Goal: Transaction & Acquisition: Purchase product/service

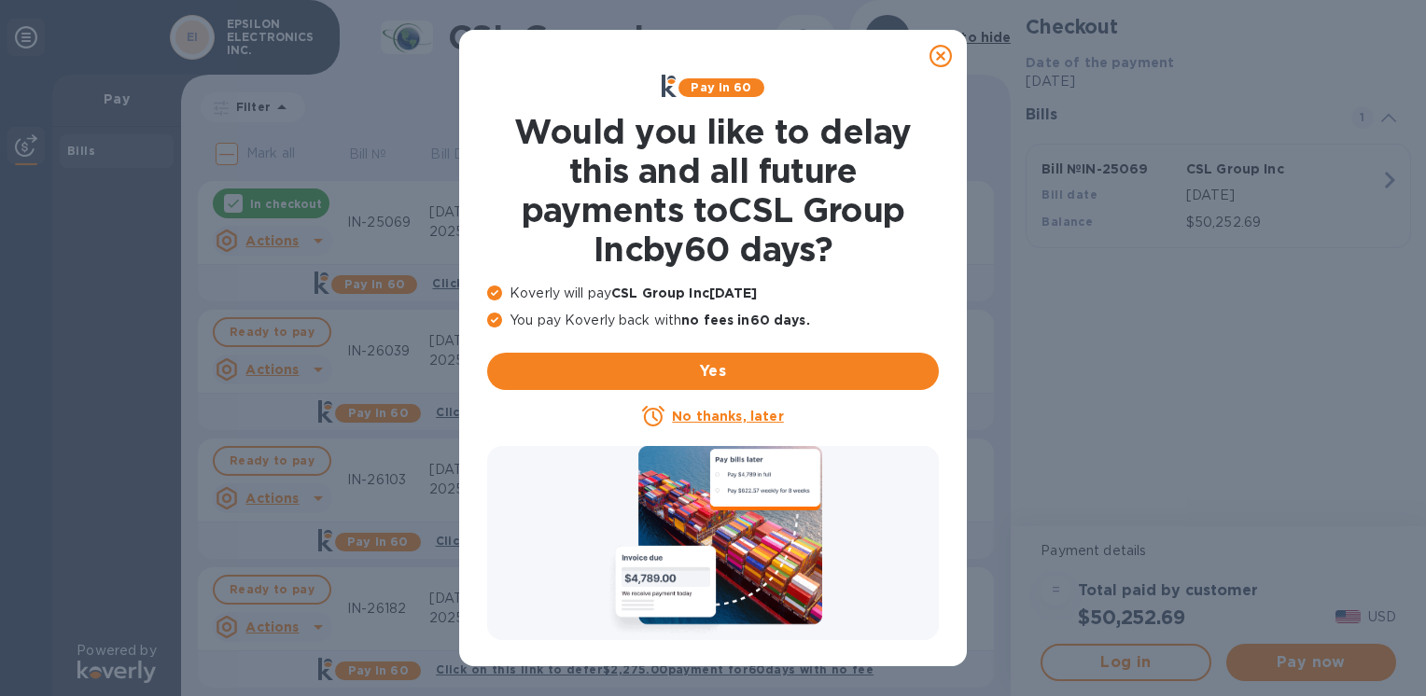
click at [943, 49] on icon at bounding box center [941, 56] width 22 height 22
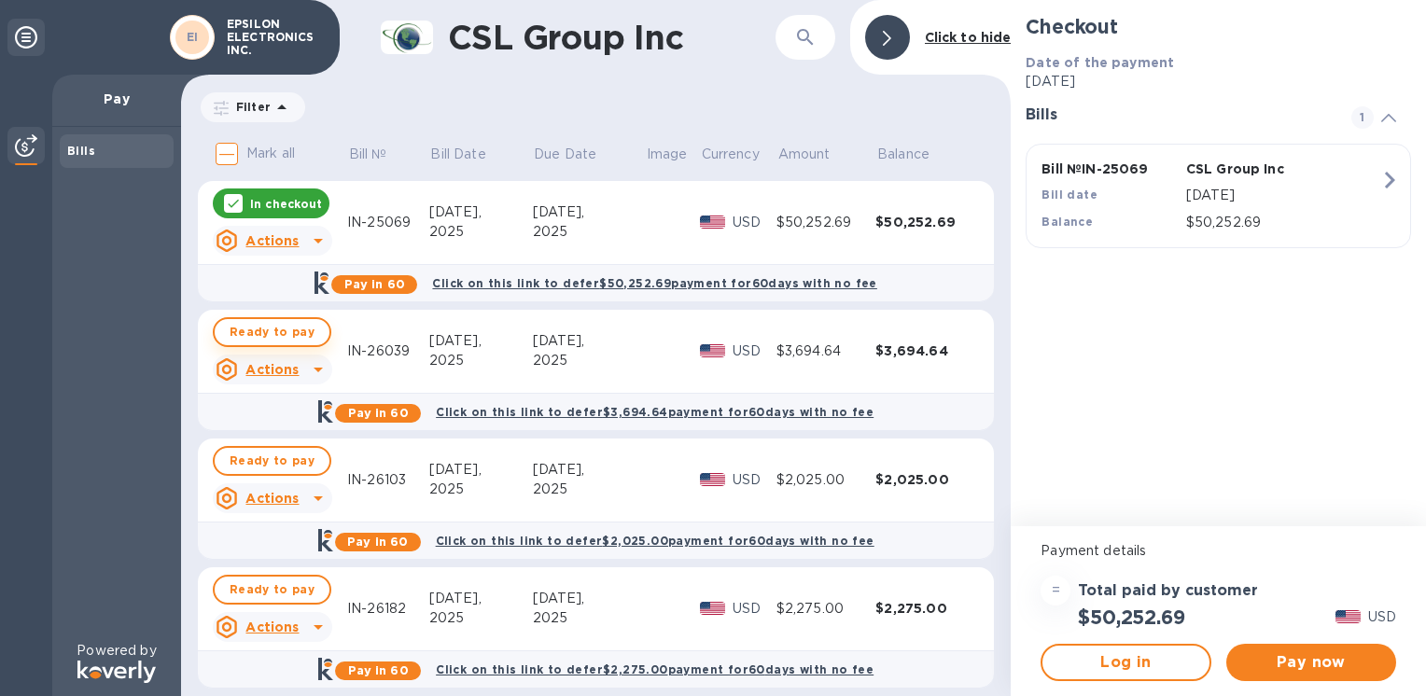
click at [274, 323] on span "Ready to pay" at bounding box center [272, 332] width 85 height 22
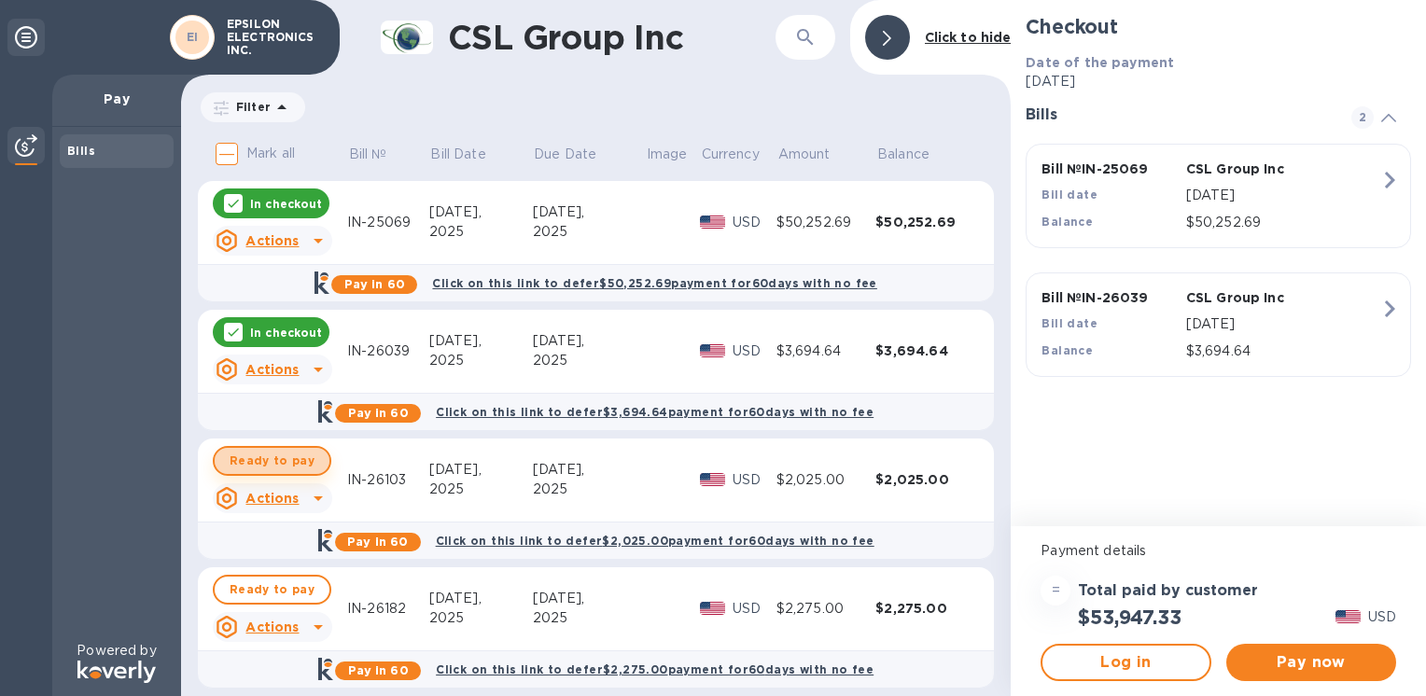
click at [298, 469] on span "Ready to pay" at bounding box center [272, 461] width 85 height 22
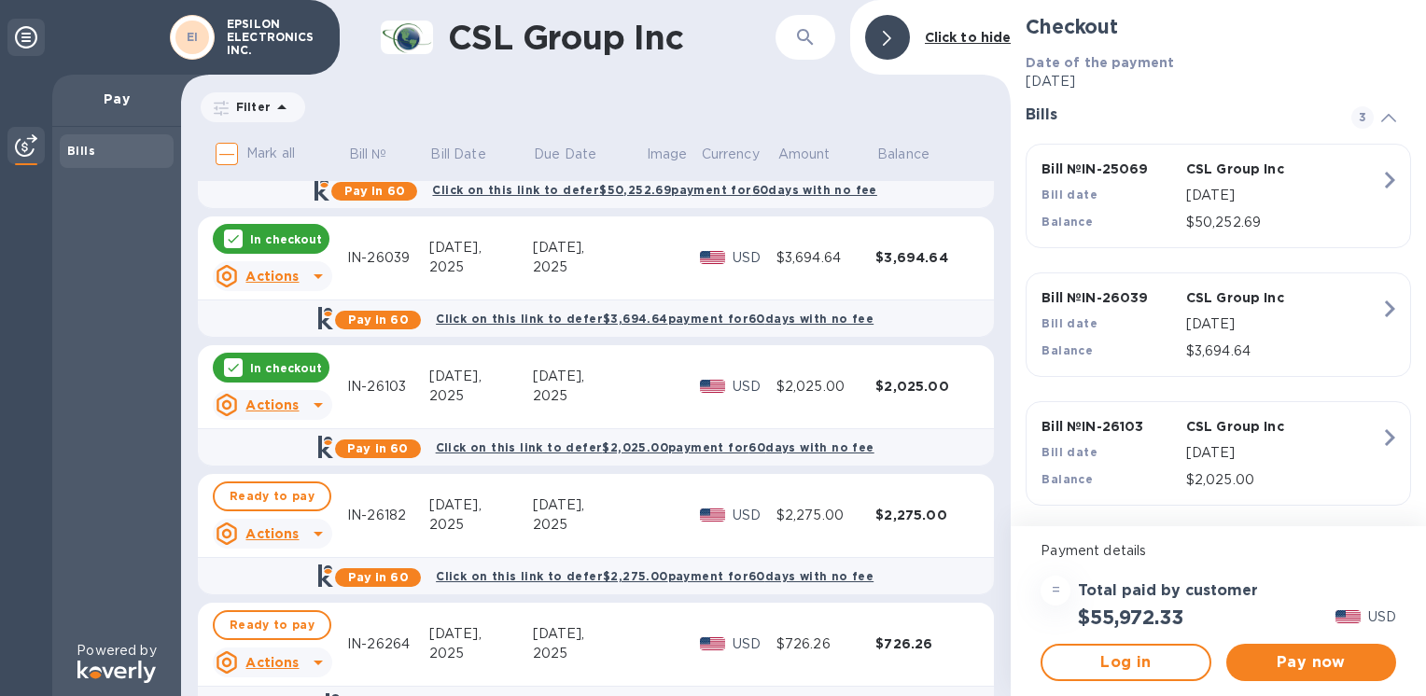
scroll to position [187, 0]
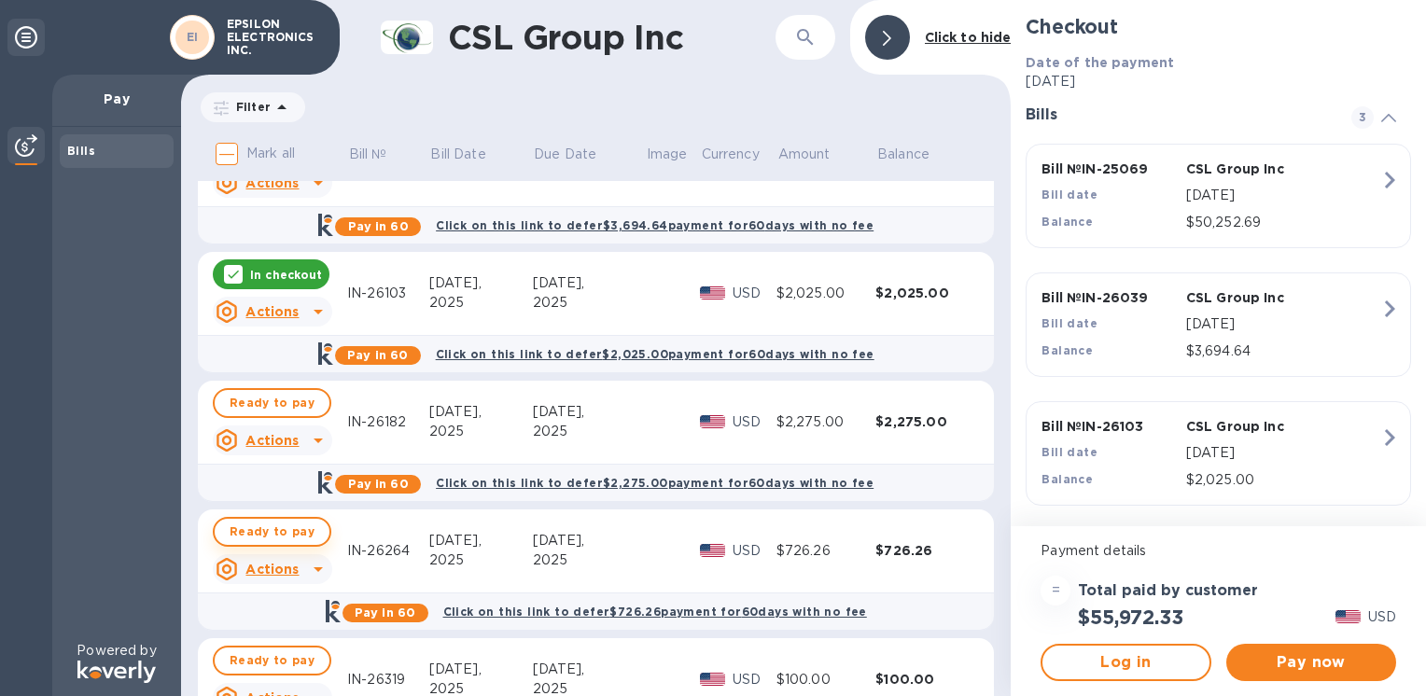
click at [267, 543] on span "Ready to pay" at bounding box center [272, 532] width 85 height 22
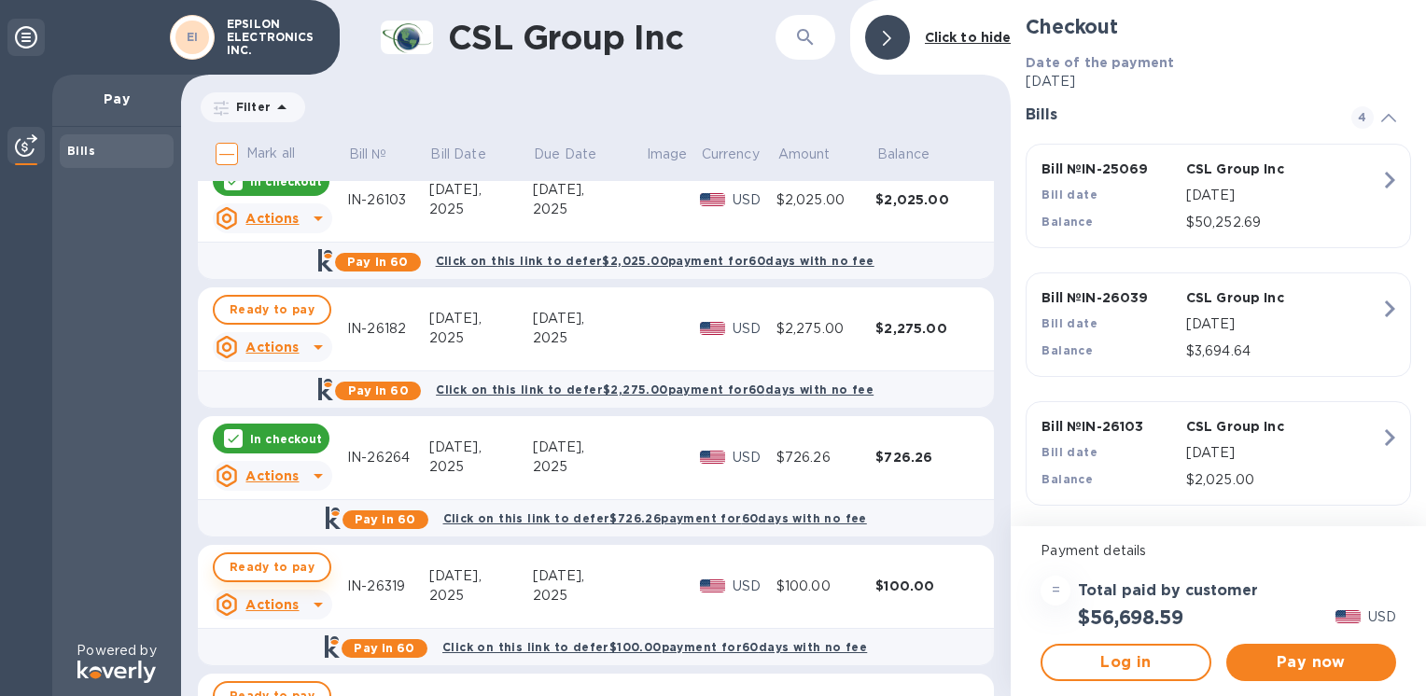
click at [307, 570] on span "Ready to pay" at bounding box center [272, 567] width 85 height 22
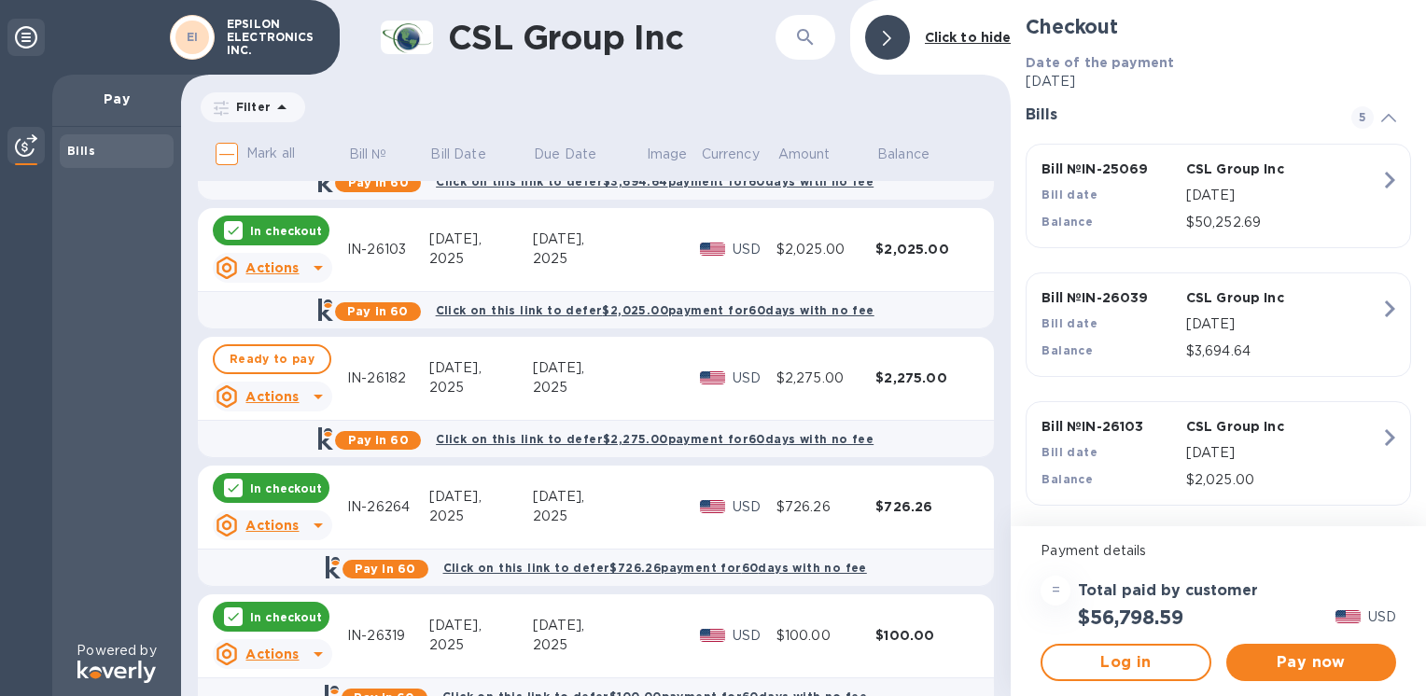
scroll to position [187, 0]
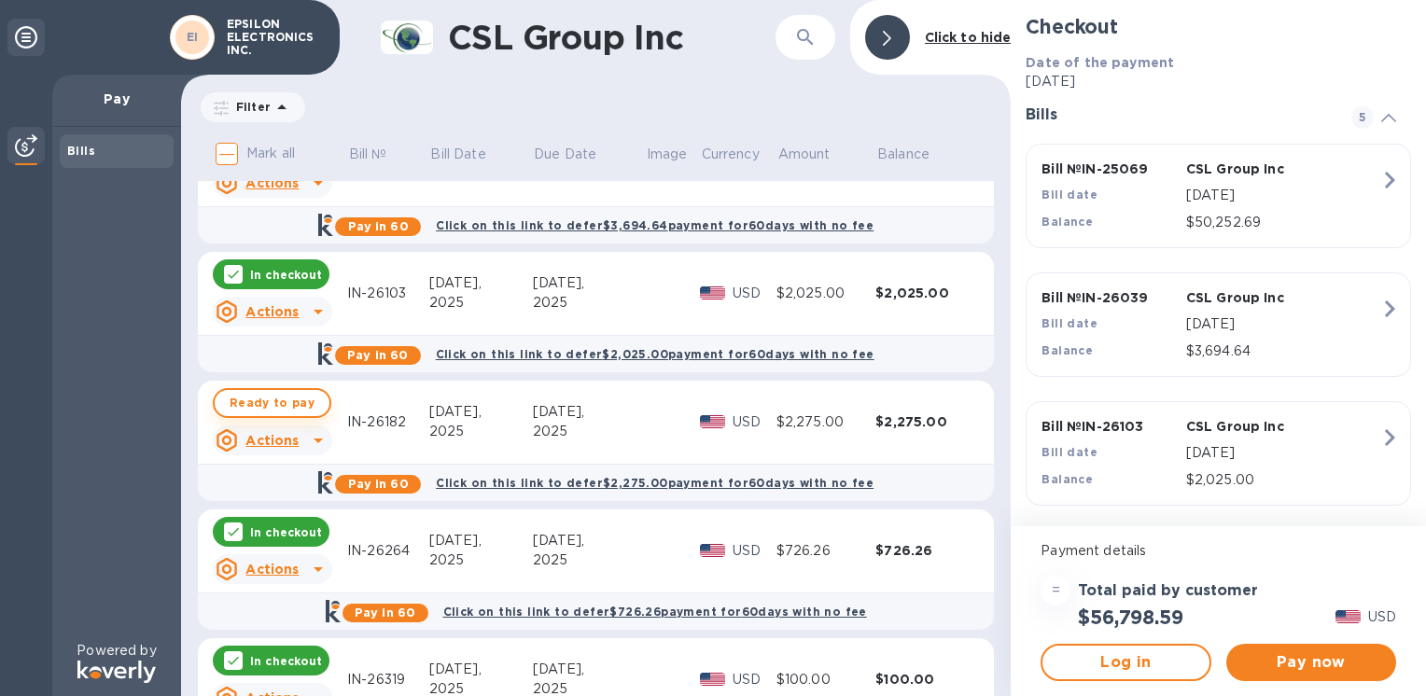
click at [288, 403] on span "Ready to pay" at bounding box center [272, 403] width 85 height 22
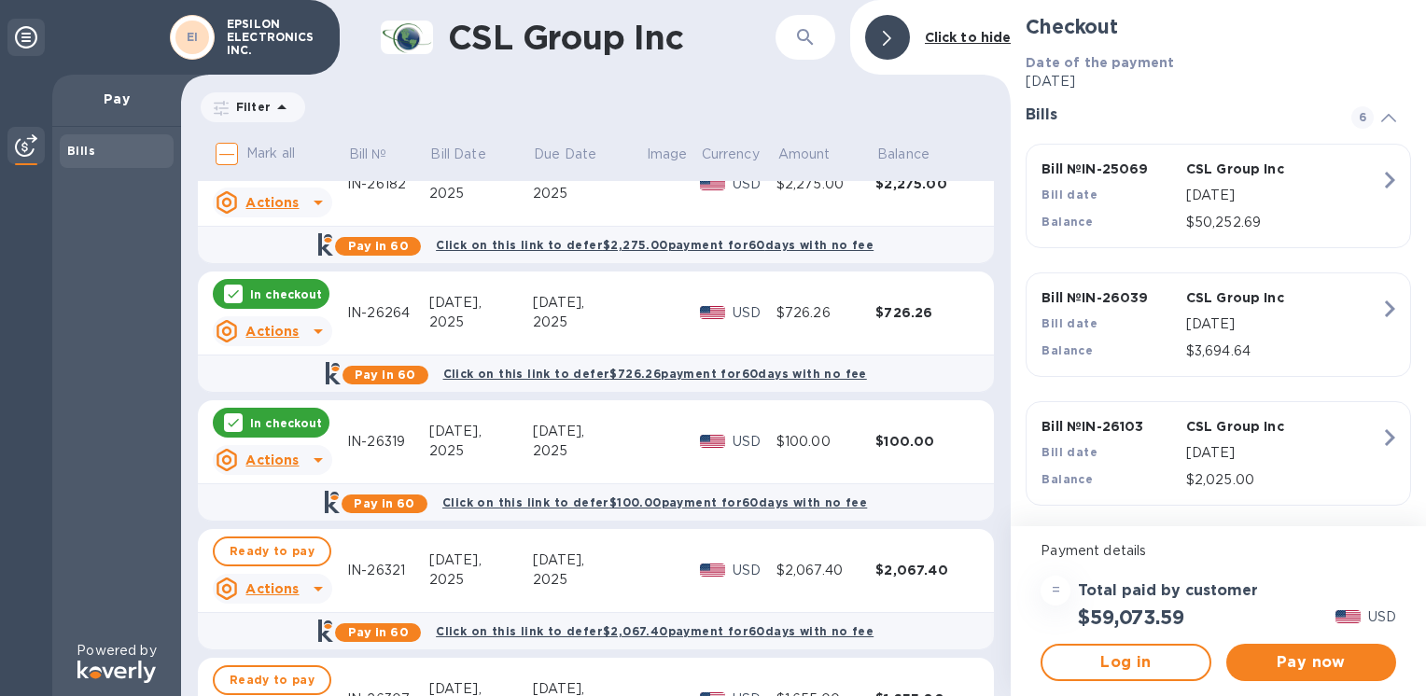
scroll to position [467, 0]
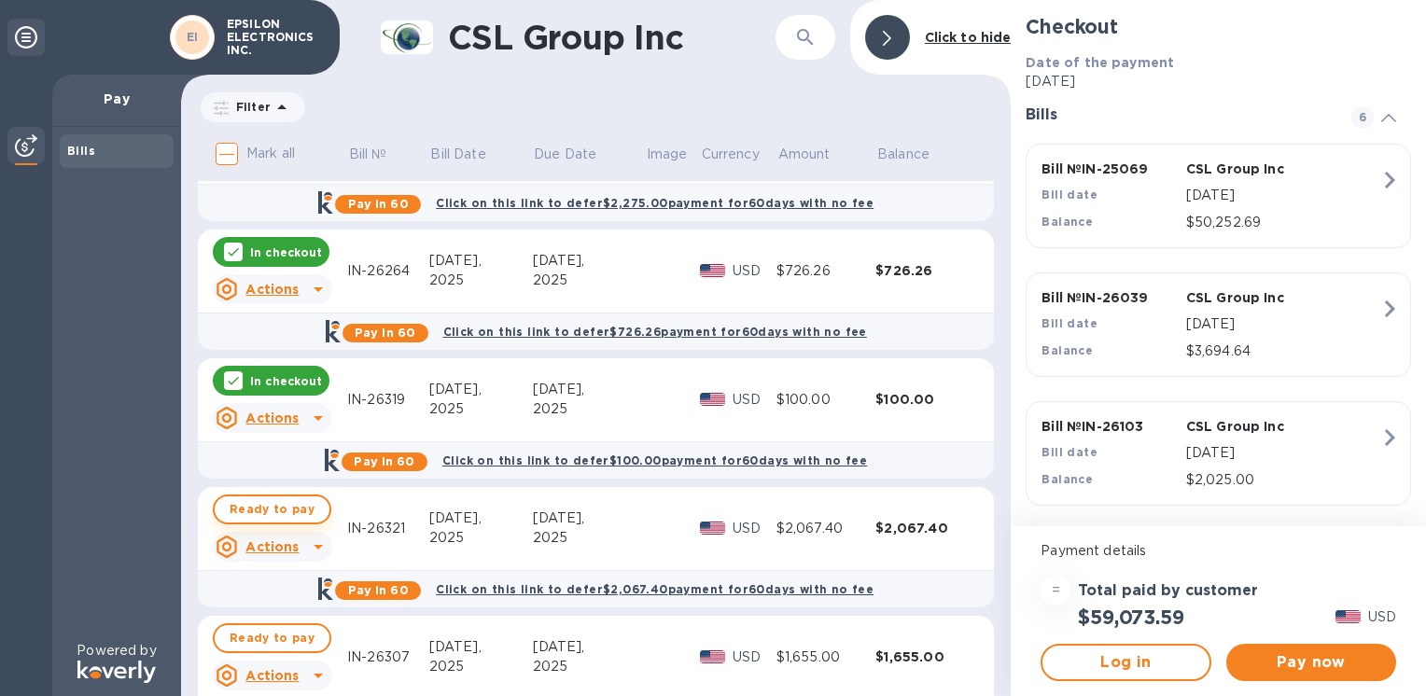
click at [288, 510] on span "Ready to pay" at bounding box center [272, 510] width 85 height 22
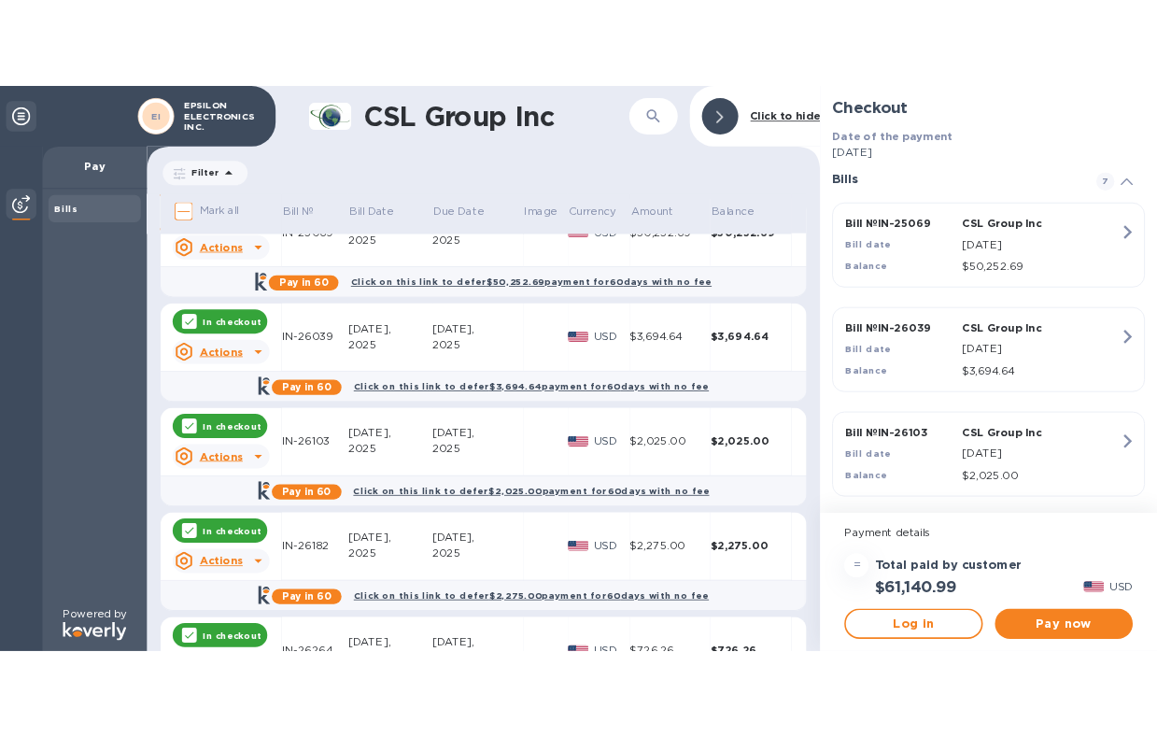
scroll to position [0, 0]
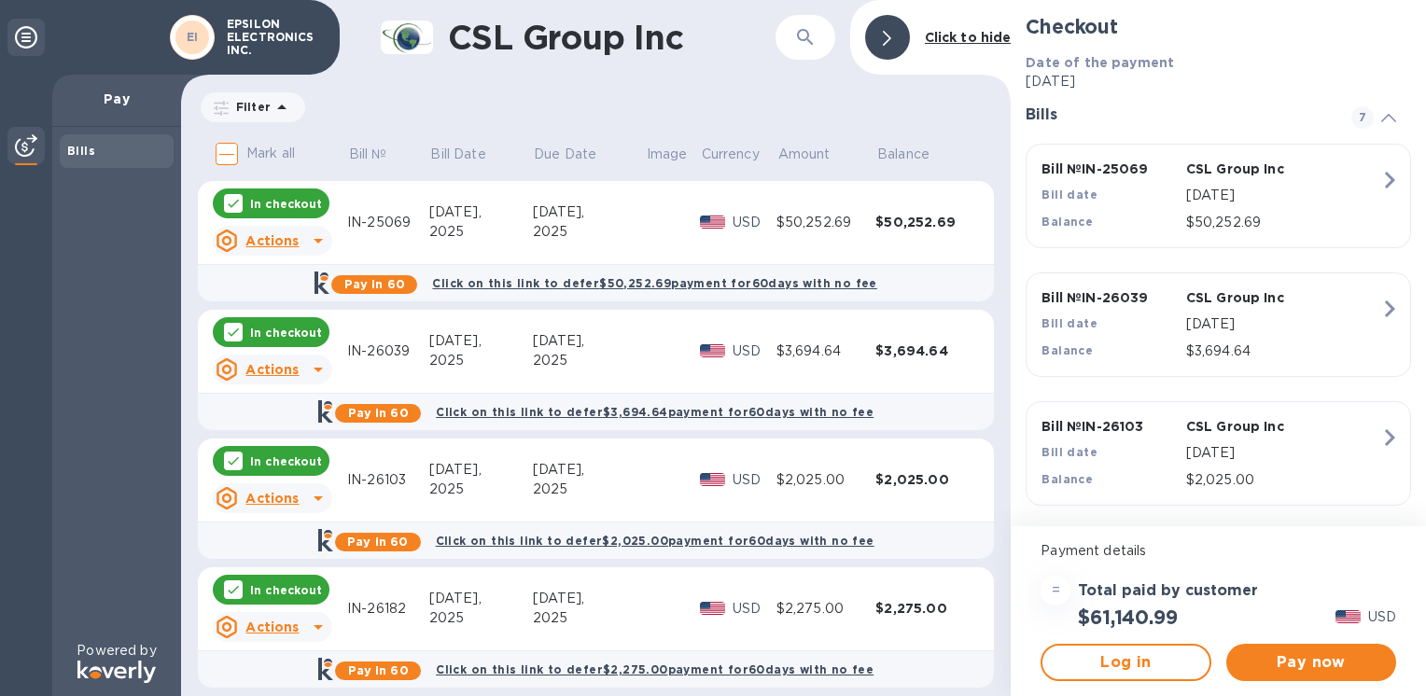
click at [305, 202] on p "In checkout" at bounding box center [286, 204] width 72 height 16
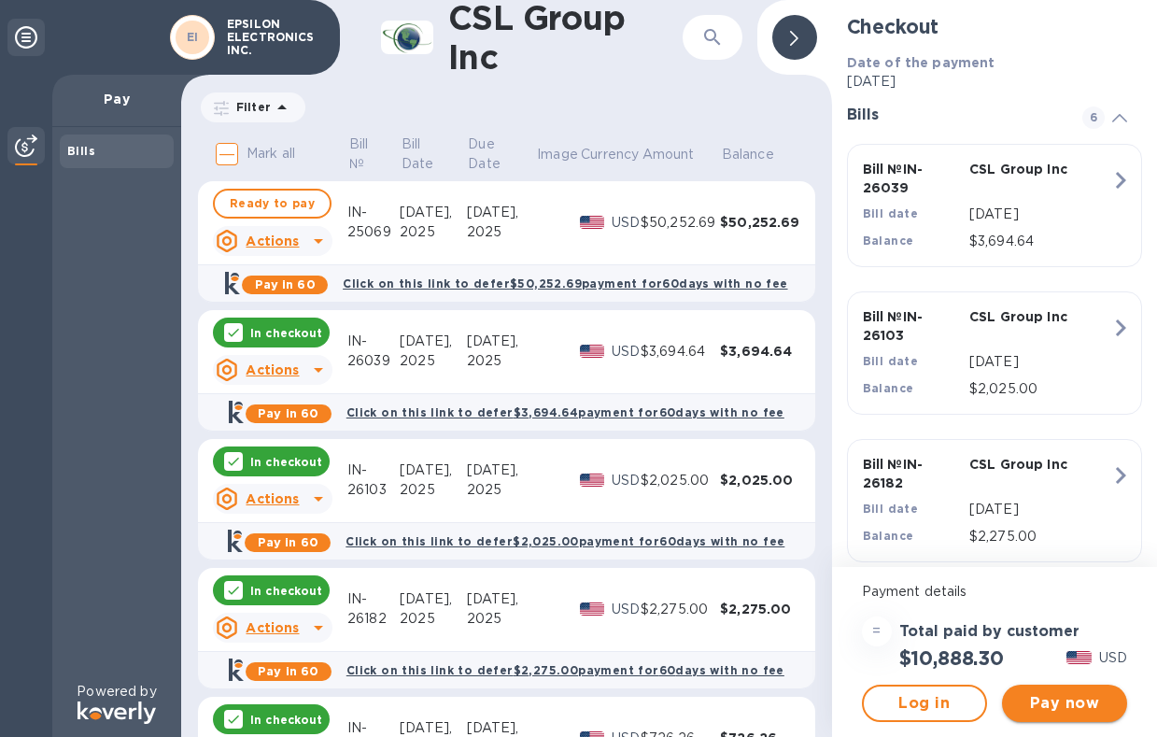
click at [1046, 695] on span "Pay now" at bounding box center [1064, 703] width 95 height 22
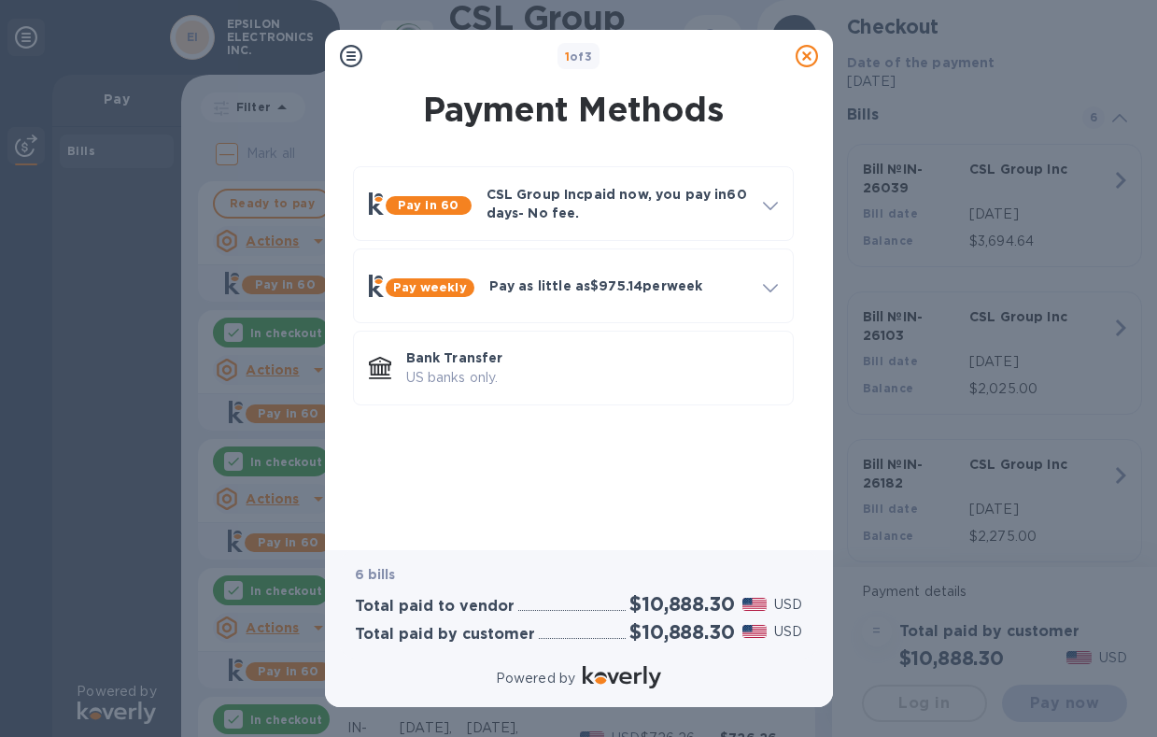
click at [806, 50] on icon at bounding box center [806, 56] width 22 height 22
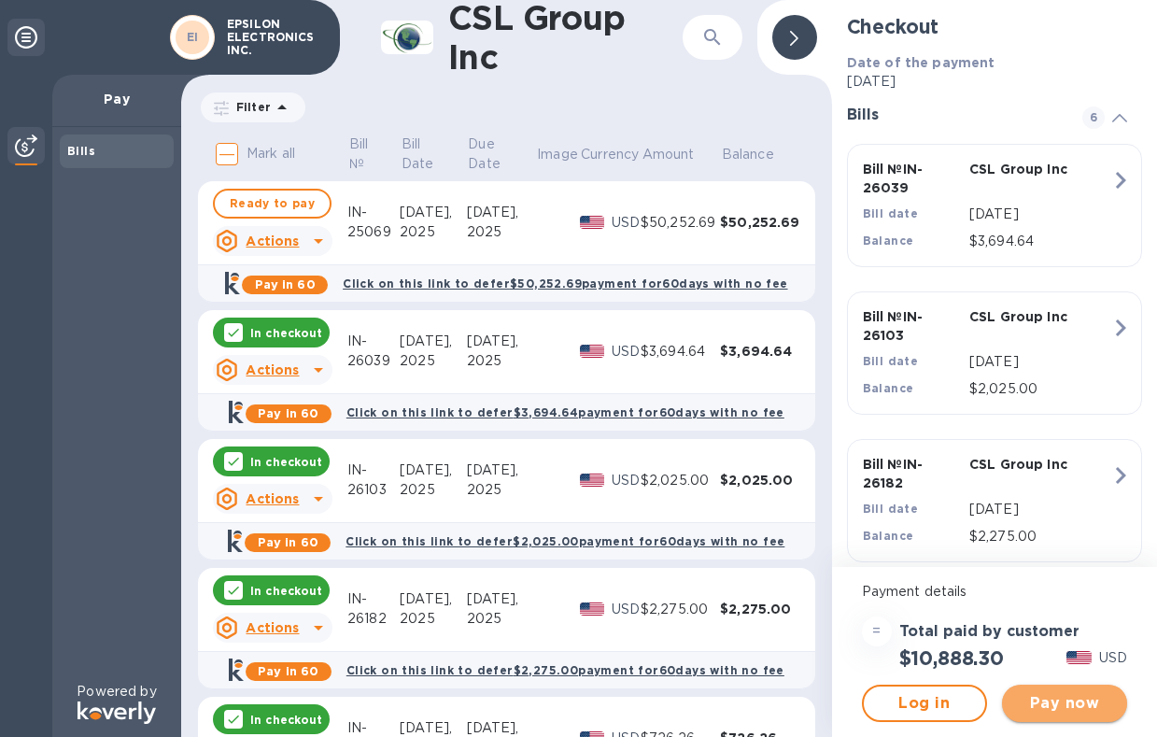
click at [1040, 695] on span "Pay now" at bounding box center [1064, 703] width 95 height 22
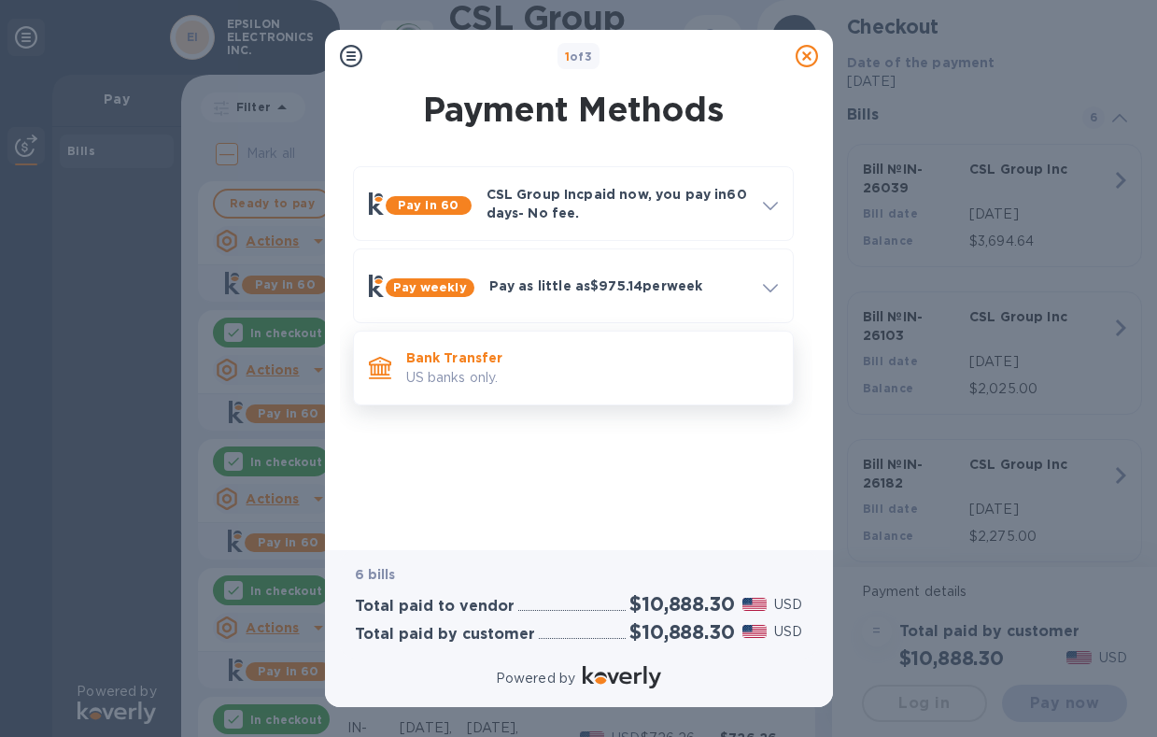
click at [461, 370] on p "US banks only." at bounding box center [592, 378] width 372 height 20
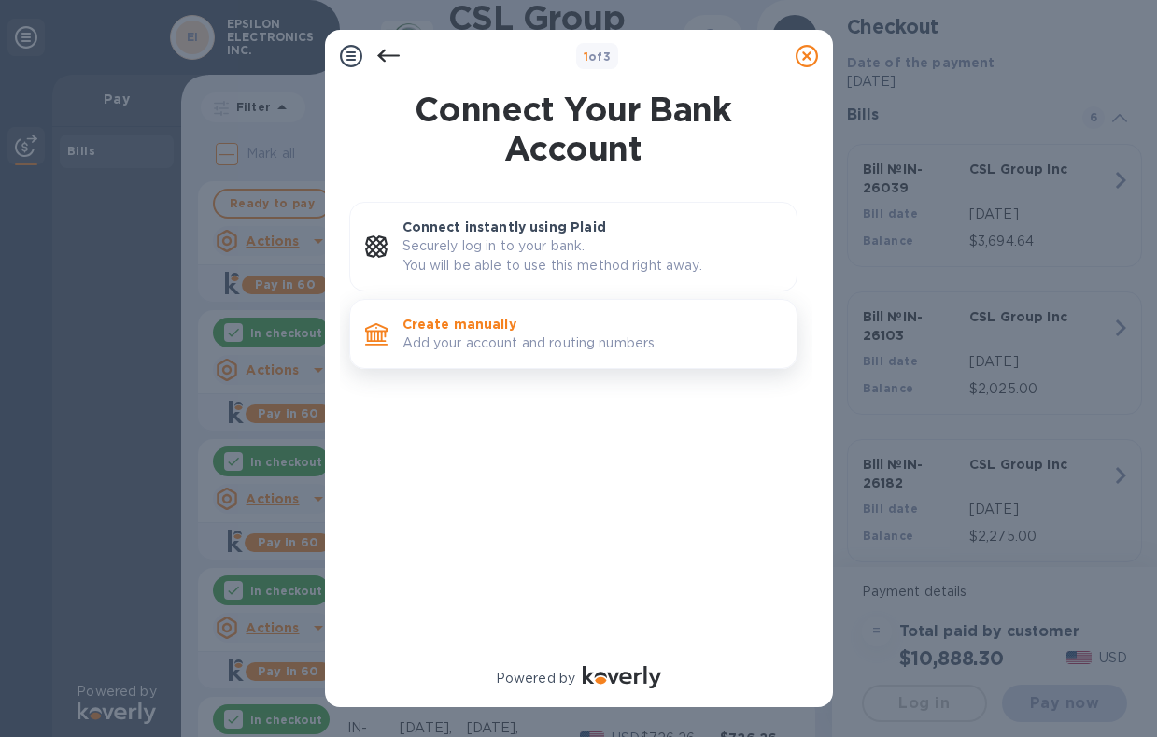
click at [433, 312] on div "Create manually Add your account and routing numbers." at bounding box center [592, 333] width 394 height 53
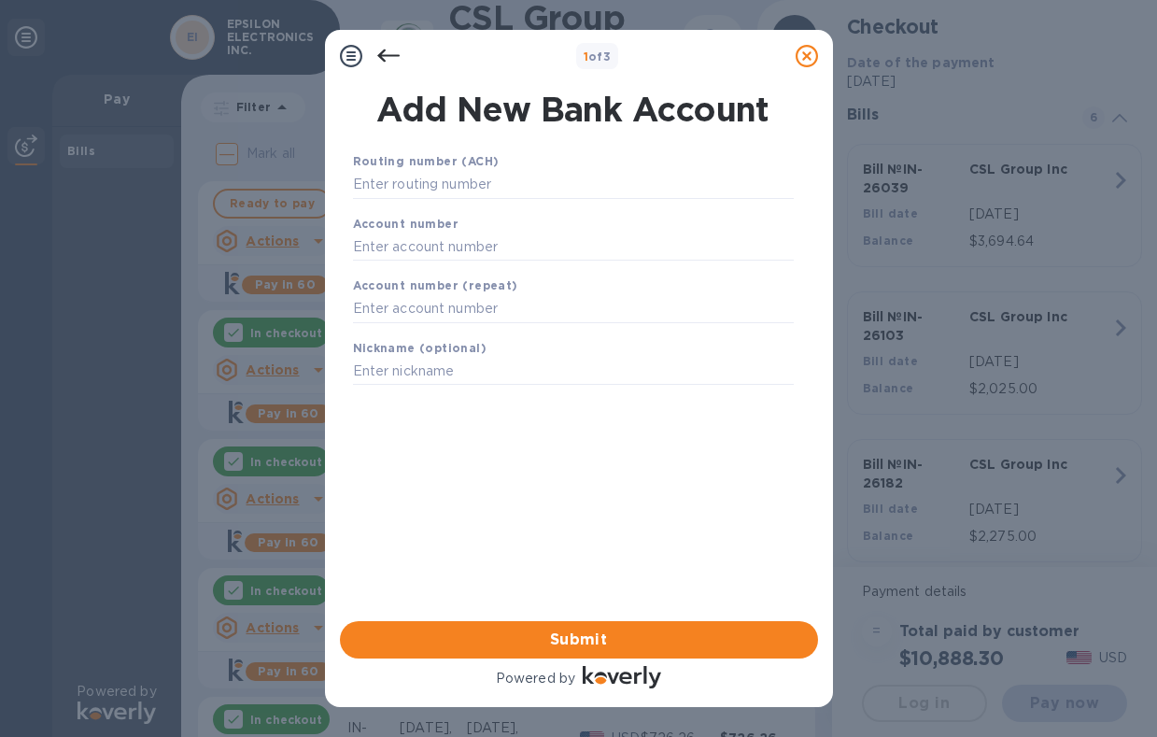
click at [419, 163] on b "Routing number (ACH)" at bounding box center [426, 161] width 147 height 14
click at [403, 176] on input "text" at bounding box center [573, 185] width 441 height 28
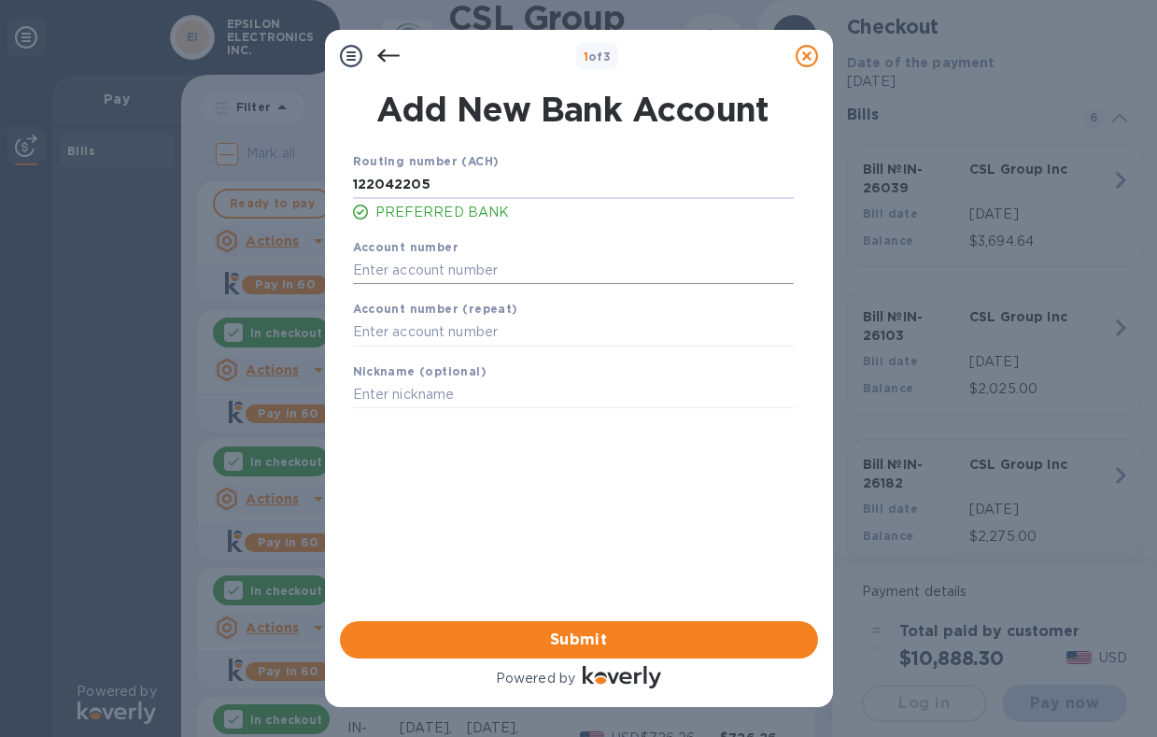
type input "122042205"
click at [437, 270] on input "text" at bounding box center [573, 270] width 441 height 28
type input "004633725"
click at [363, 330] on input "text" at bounding box center [573, 332] width 441 height 28
type input "004633725"
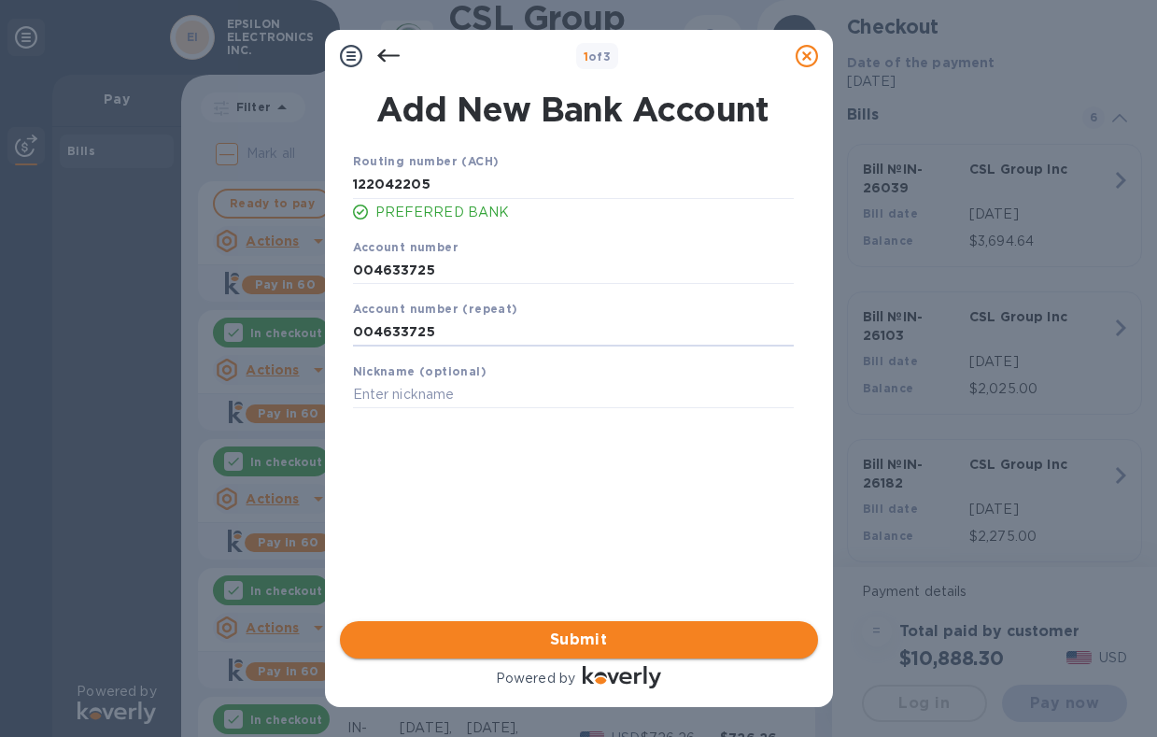
click at [615, 639] on span "Submit" at bounding box center [579, 639] width 448 height 22
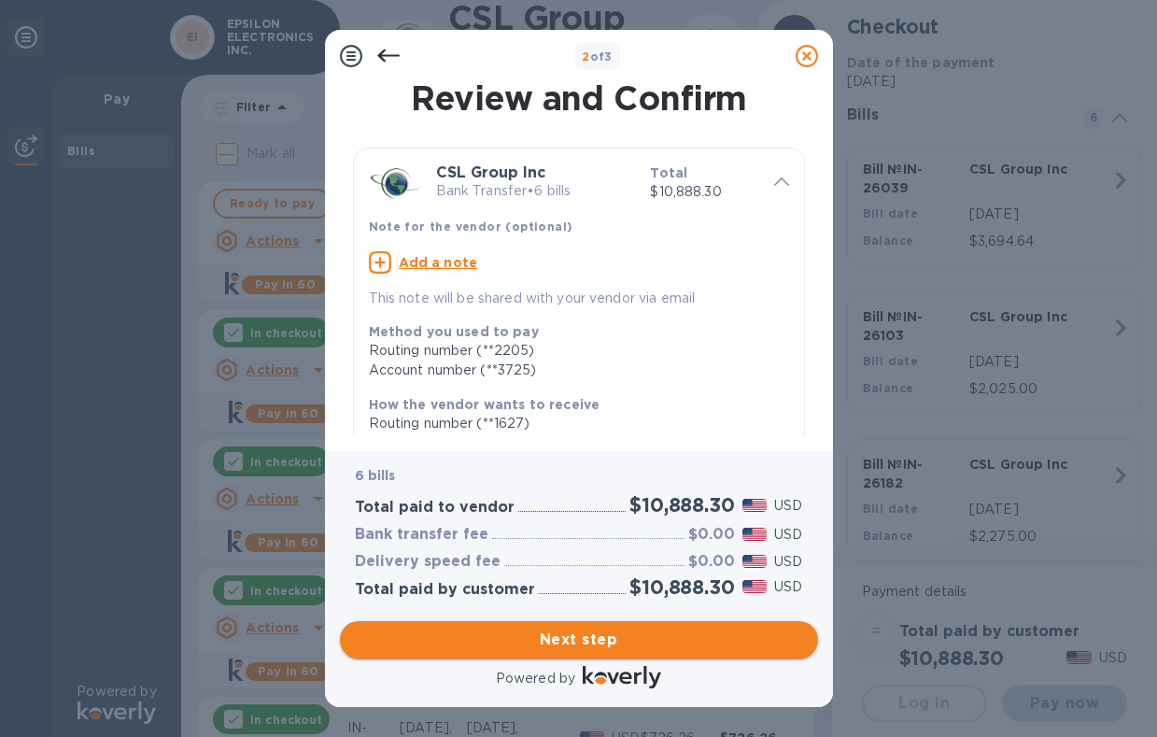
click at [568, 628] on span "Next step" at bounding box center [579, 639] width 448 height 22
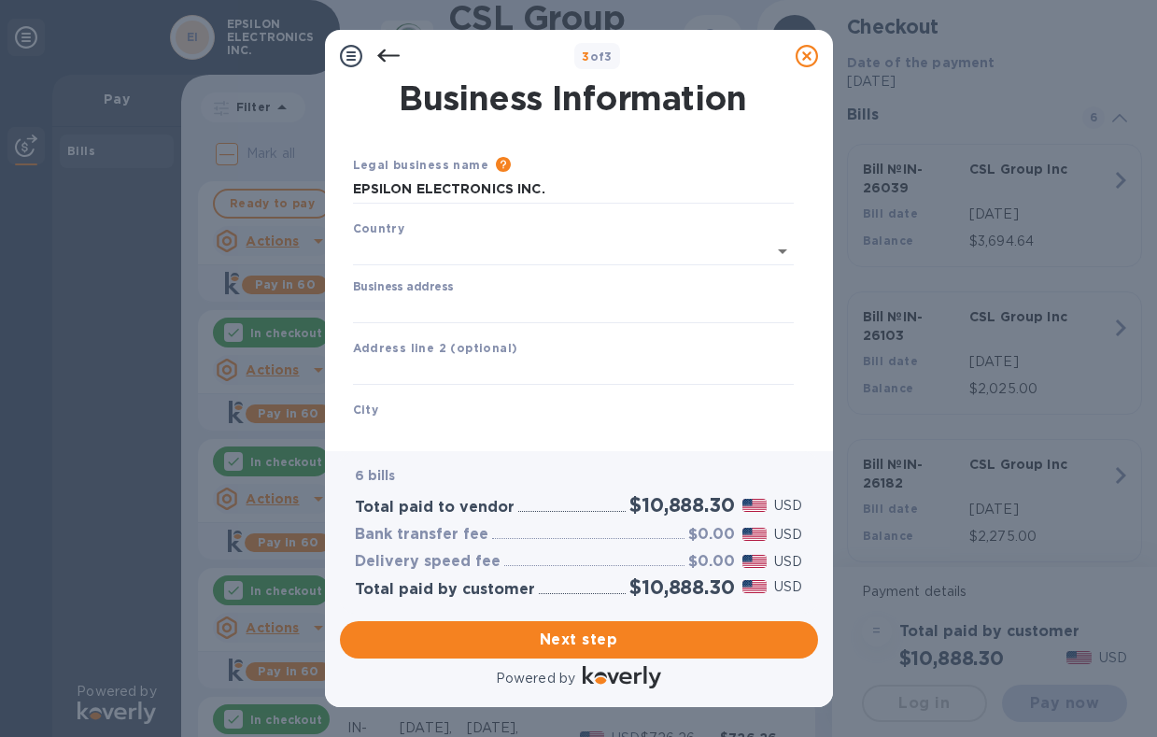
type input "[GEOGRAPHIC_DATA]"
click at [415, 305] on input "Business address" at bounding box center [573, 305] width 441 height 28
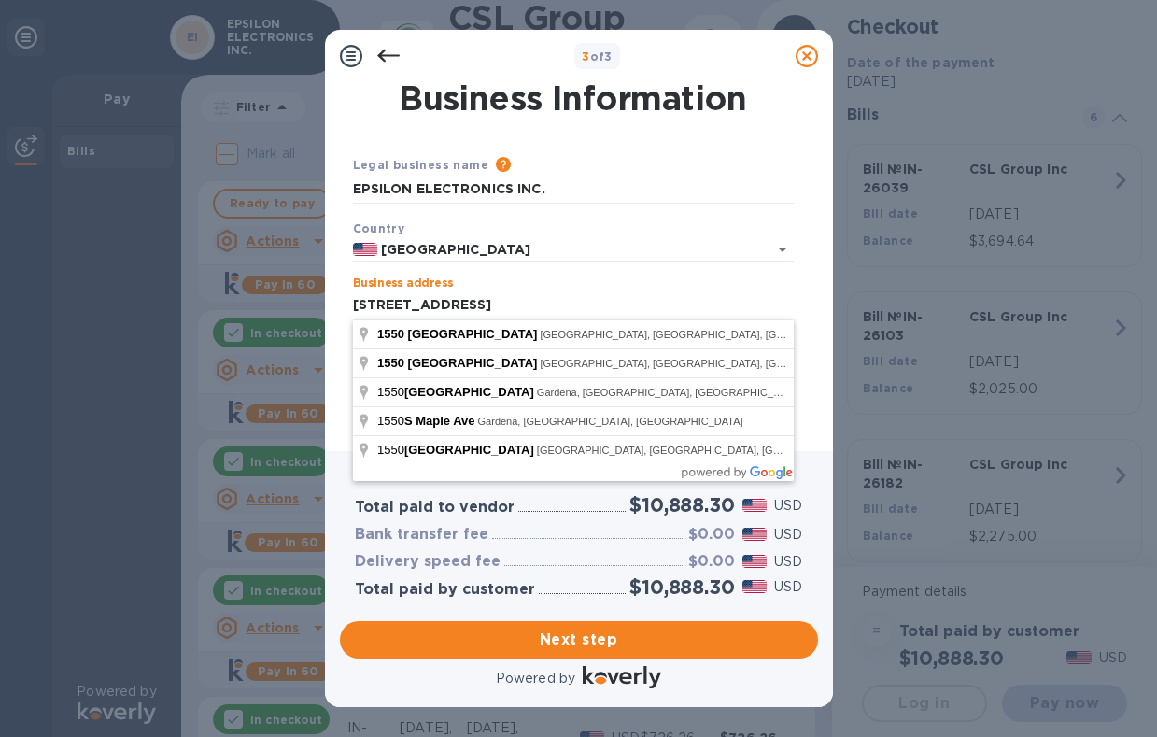
click at [418, 297] on input "[STREET_ADDRESS]" at bounding box center [573, 305] width 441 height 28
drag, startPoint x: 490, startPoint y: 302, endPoint x: 414, endPoint y: 303, distance: 76.6
click at [405, 305] on input "[STREET_ADDRESS]" at bounding box center [573, 305] width 441 height 28
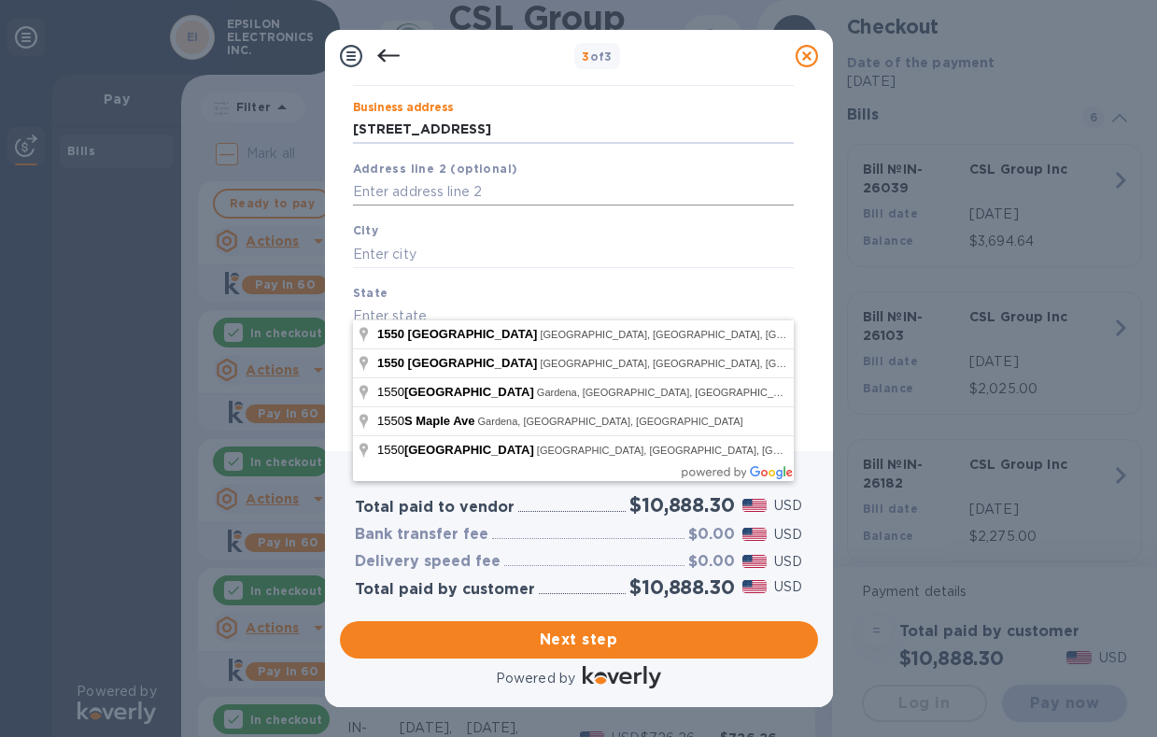
scroll to position [176, 0]
type input "[STREET_ADDRESS]"
click at [409, 253] on input "text" at bounding box center [573, 253] width 441 height 28
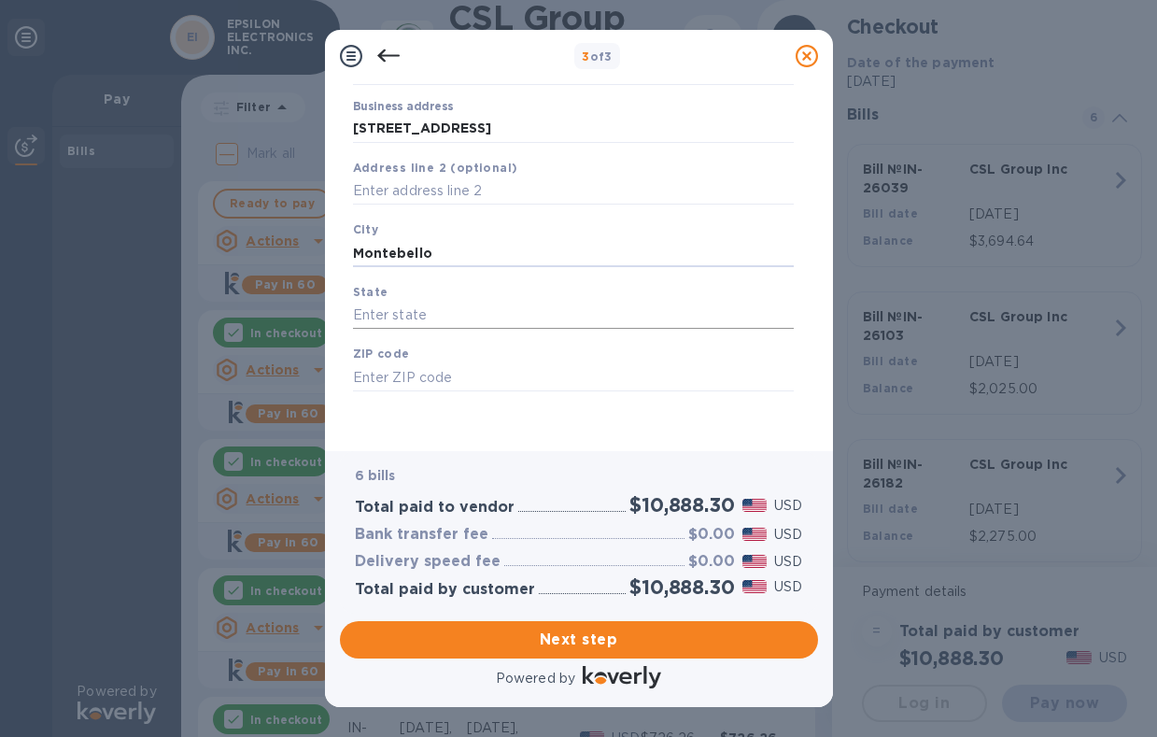
type input "Montebello"
click at [379, 303] on input "text" at bounding box center [573, 316] width 441 height 28
type input "CA"
click at [384, 383] on input "text" at bounding box center [573, 377] width 441 height 28
type input "90640"
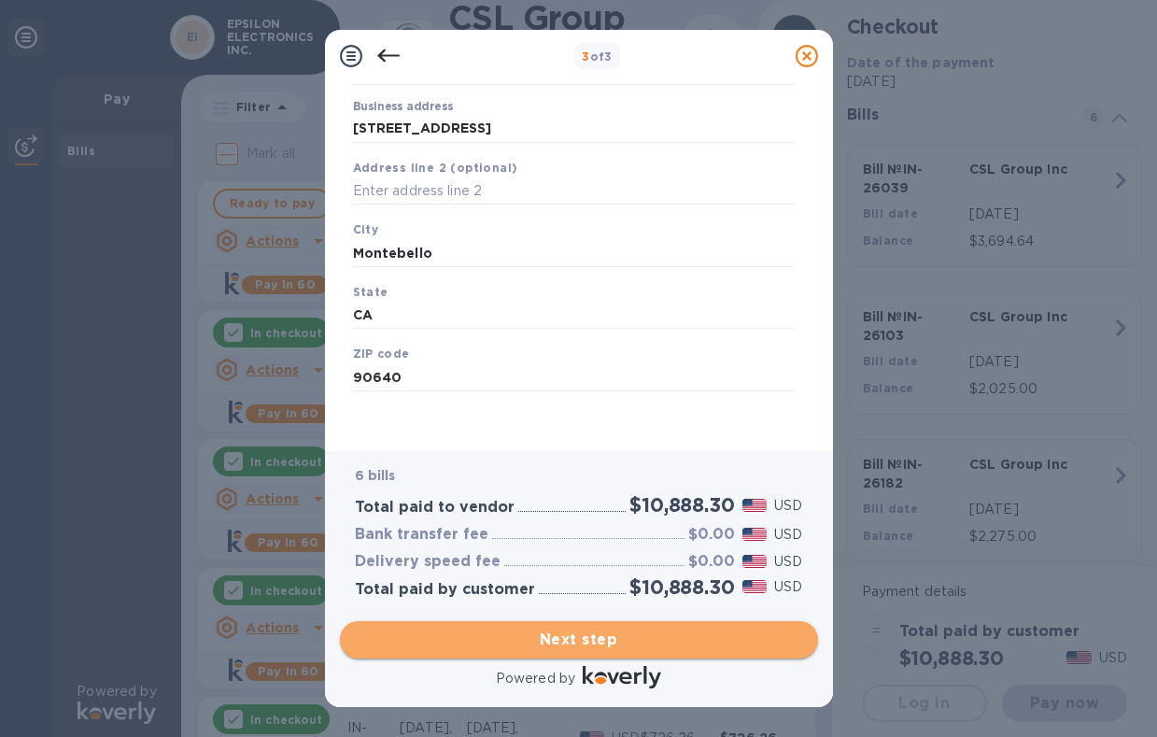
click at [541, 622] on button "Next step" at bounding box center [579, 639] width 478 height 37
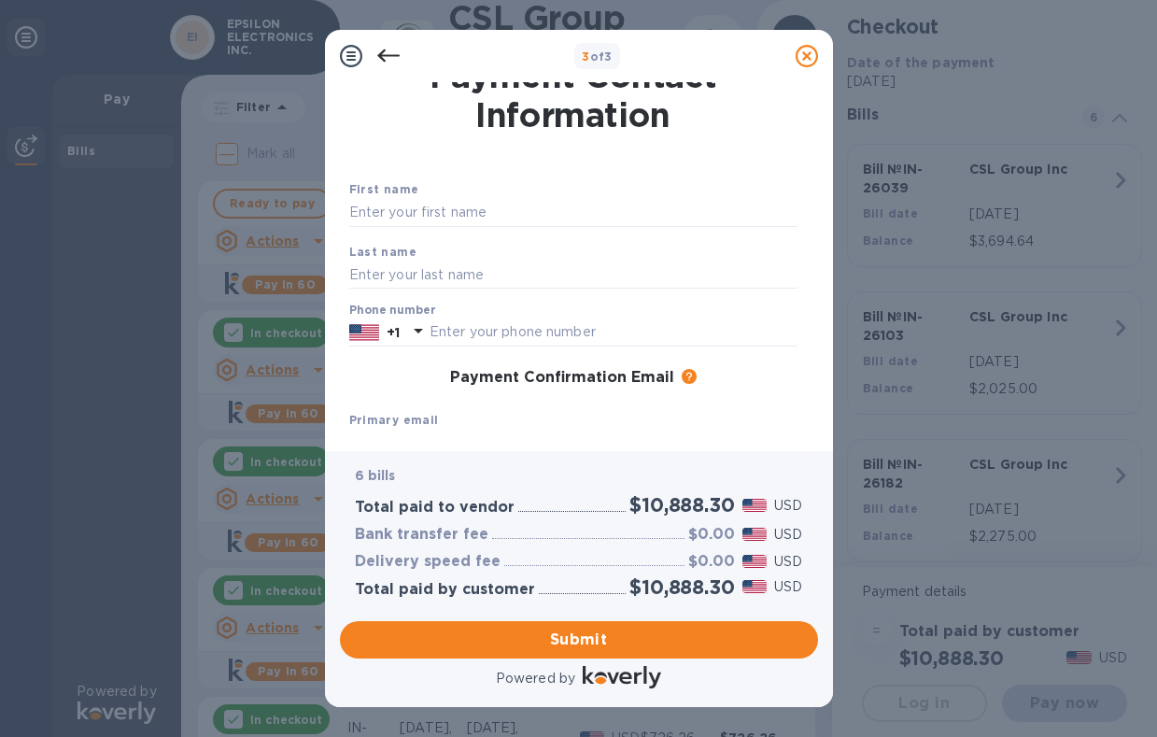
scroll to position [0, 0]
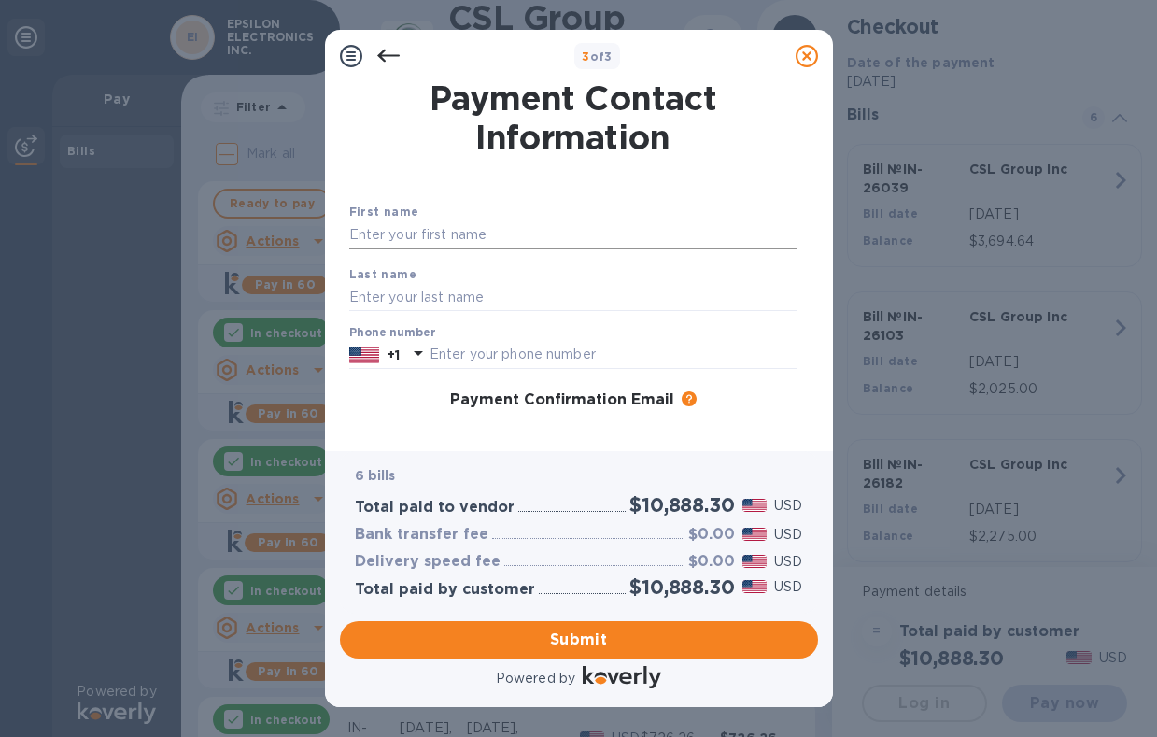
click at [429, 237] on input "text" at bounding box center [573, 235] width 448 height 28
click at [341, 224] on div "Payment Contact Information First name [PERSON_NAME] Last name Phone number +1 …" at bounding box center [579, 259] width 478 height 354
type input "[PERSON_NAME]"
click at [351, 289] on input "text" at bounding box center [573, 297] width 448 height 28
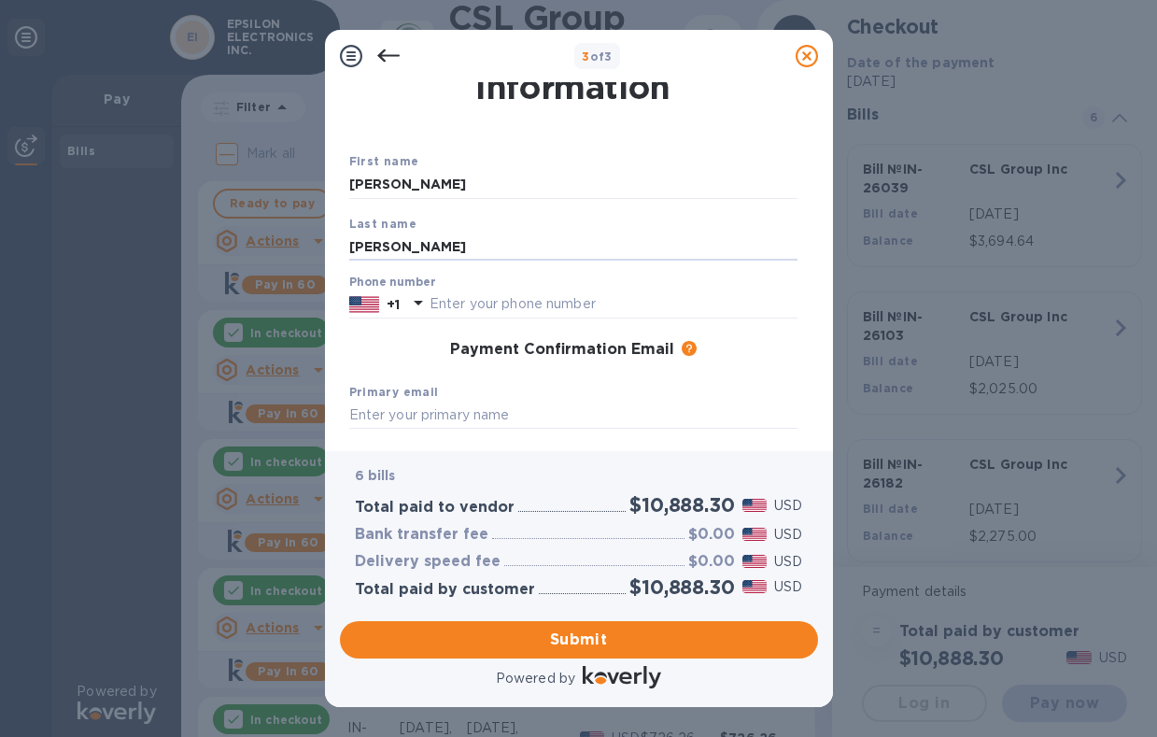
scroll to position [93, 0]
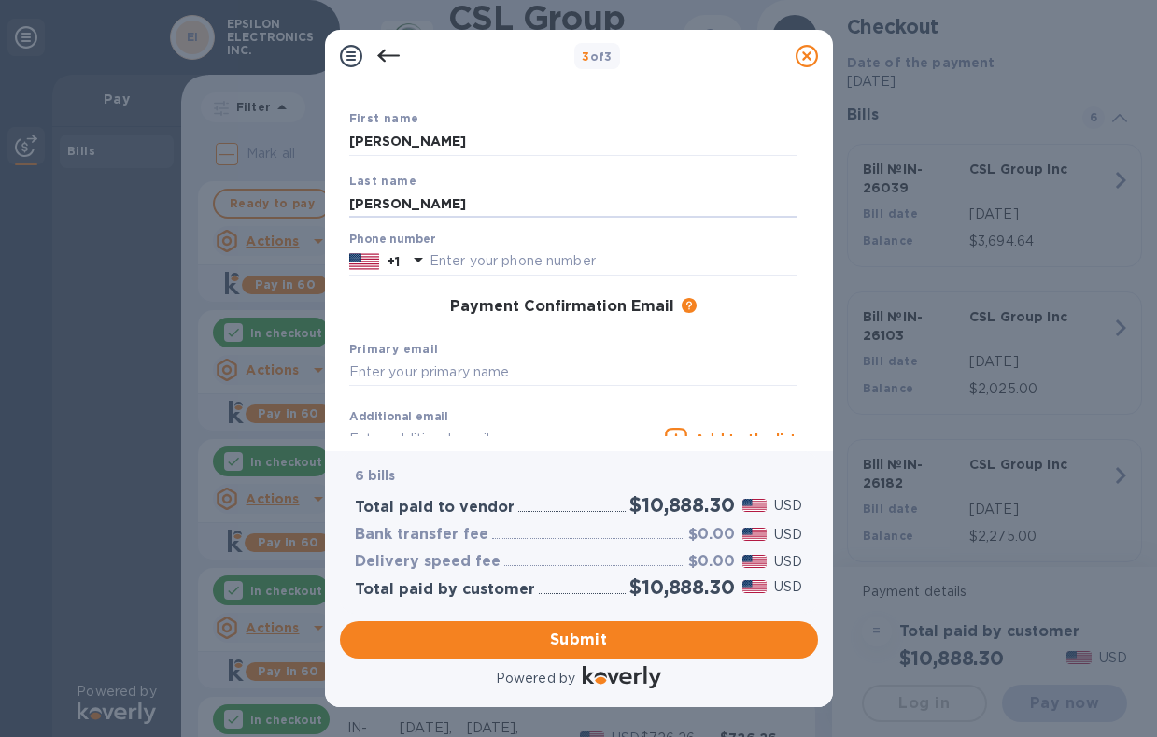
type input "[PERSON_NAME]"
click at [492, 244] on div "Phone number +1" at bounding box center [573, 253] width 448 height 43
click at [492, 257] on input "text" at bounding box center [613, 261] width 368 height 28
type input "323722333"
click at [355, 374] on input "text" at bounding box center [573, 372] width 448 height 28
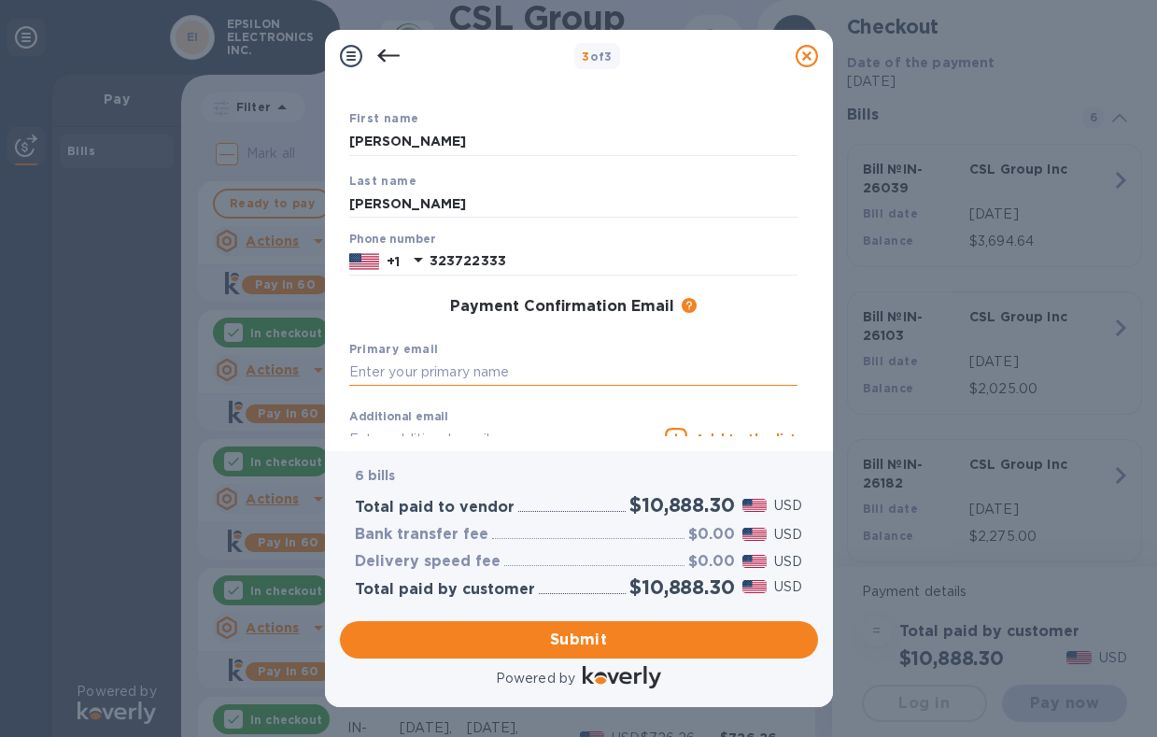
paste input "[PERSON_NAME][EMAIL_ADDRESS][DOMAIN_NAME]"
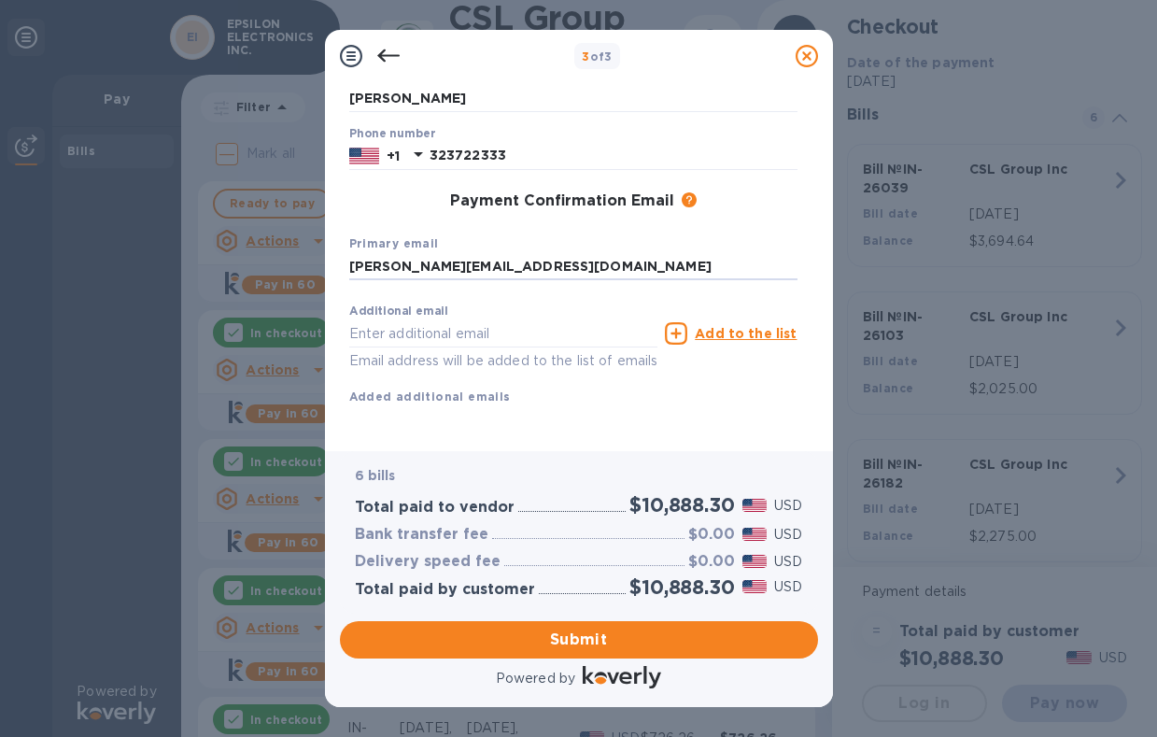
scroll to position [220, 0]
type input "[PERSON_NAME][EMAIL_ADDRESS][DOMAIN_NAME]"
click at [738, 365] on div "Additional email Email address will be added to the list of emails Add to the l…" at bounding box center [573, 350] width 448 height 111
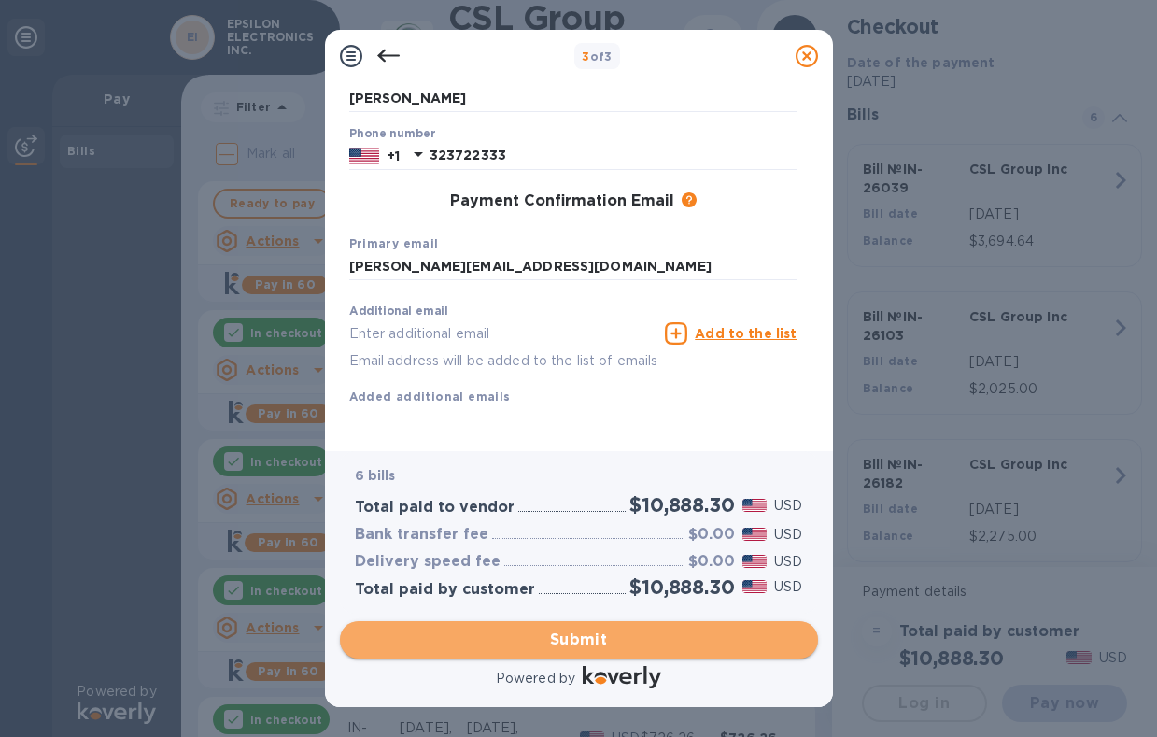
click at [542, 642] on span "Submit" at bounding box center [579, 639] width 448 height 22
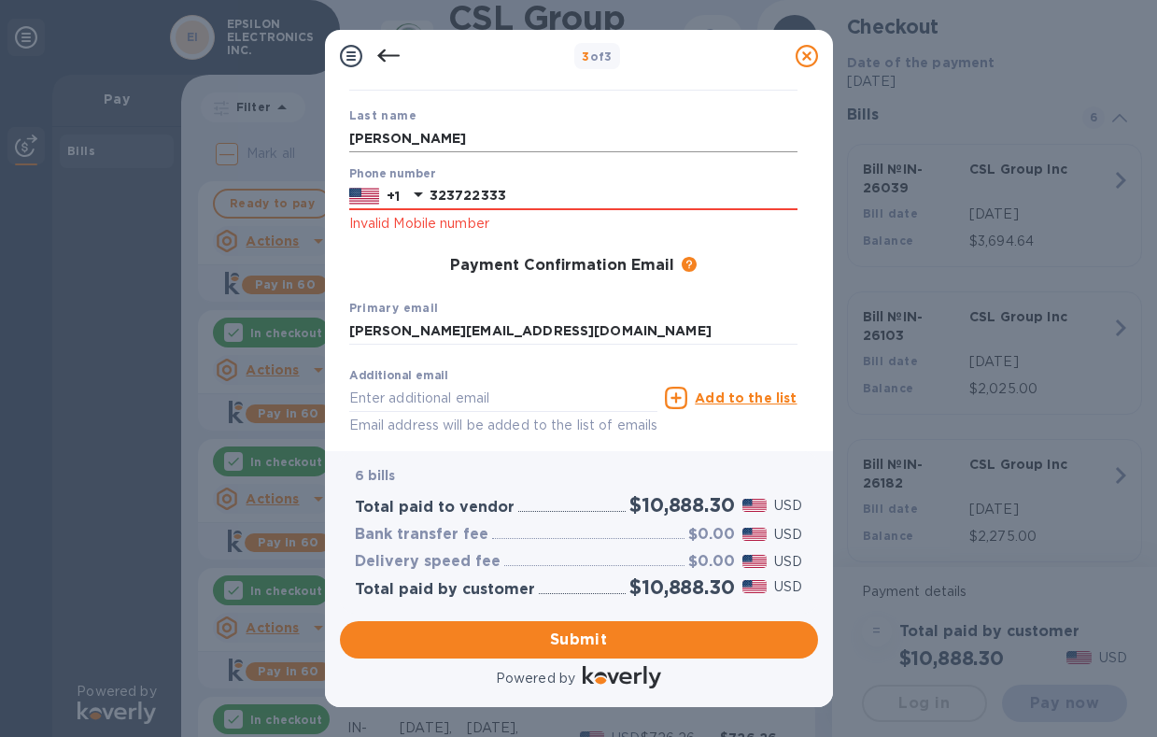
scroll to position [127, 0]
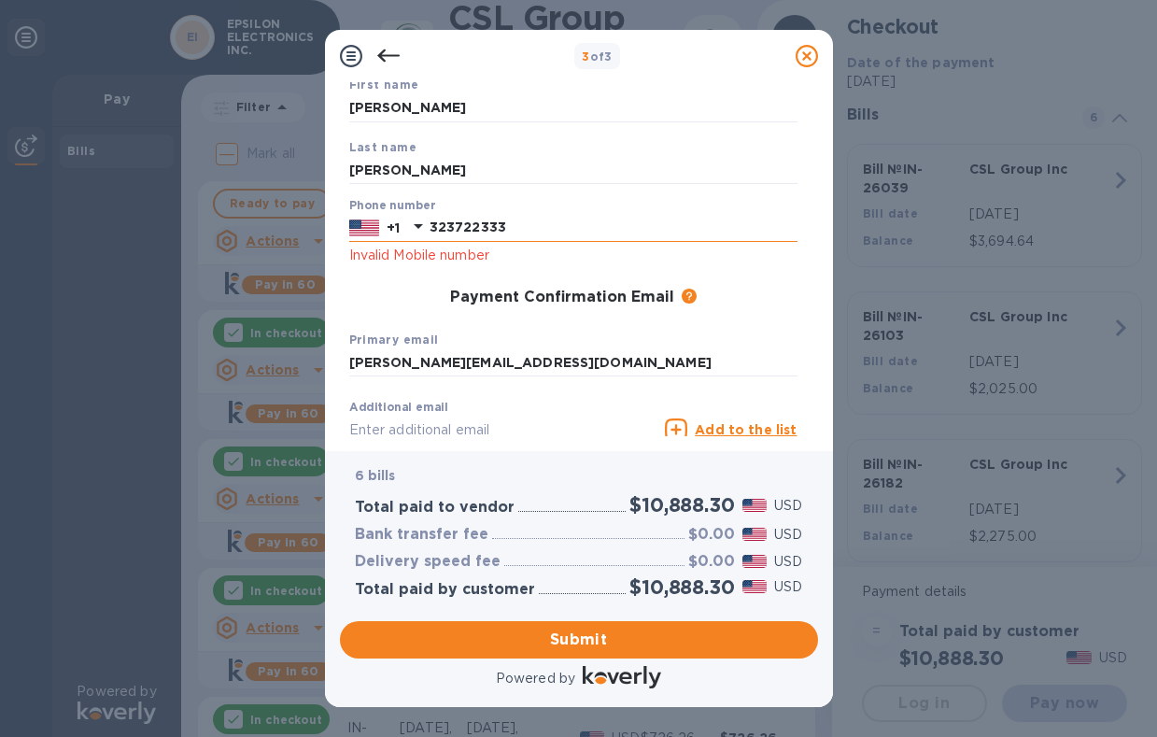
click at [527, 227] on input "323722333" at bounding box center [613, 228] width 368 height 28
click button "Submit" at bounding box center [0, 0] width 0 height 0
click at [539, 222] on input "323722333" at bounding box center [613, 228] width 368 height 28
click button "Submit" at bounding box center [0, 0] width 0 height 0
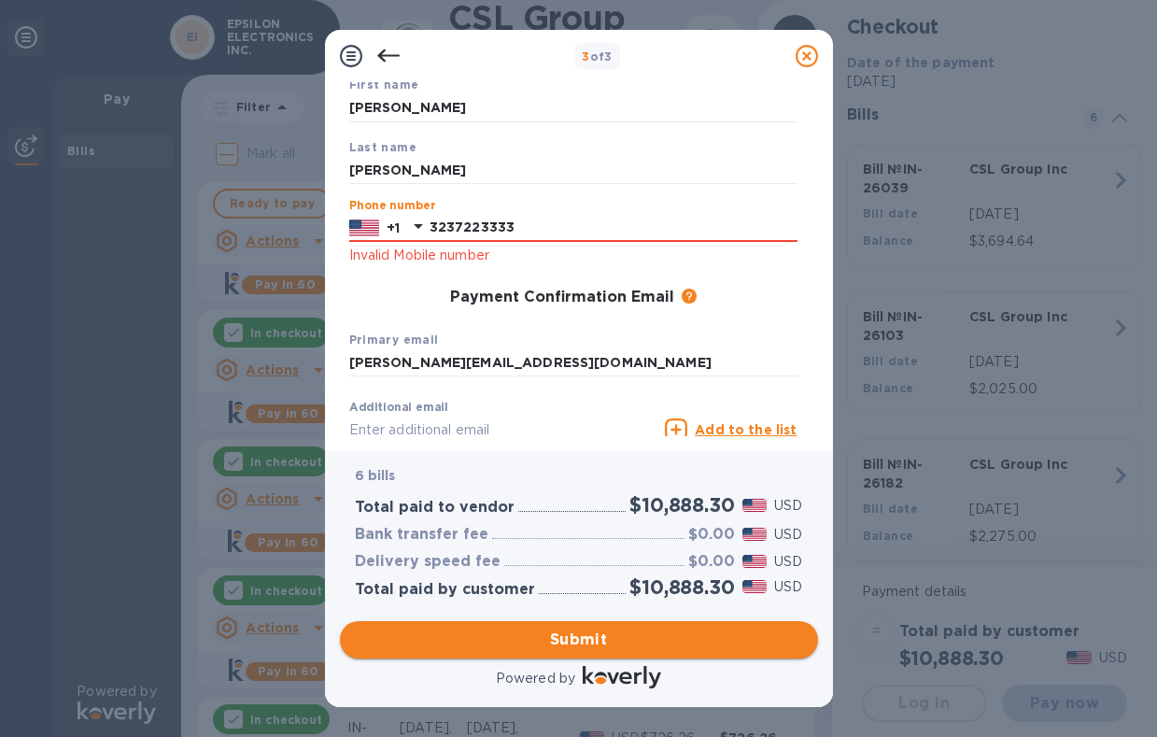
type input "3237223333"
click at [522, 628] on span "Submit" at bounding box center [579, 639] width 448 height 22
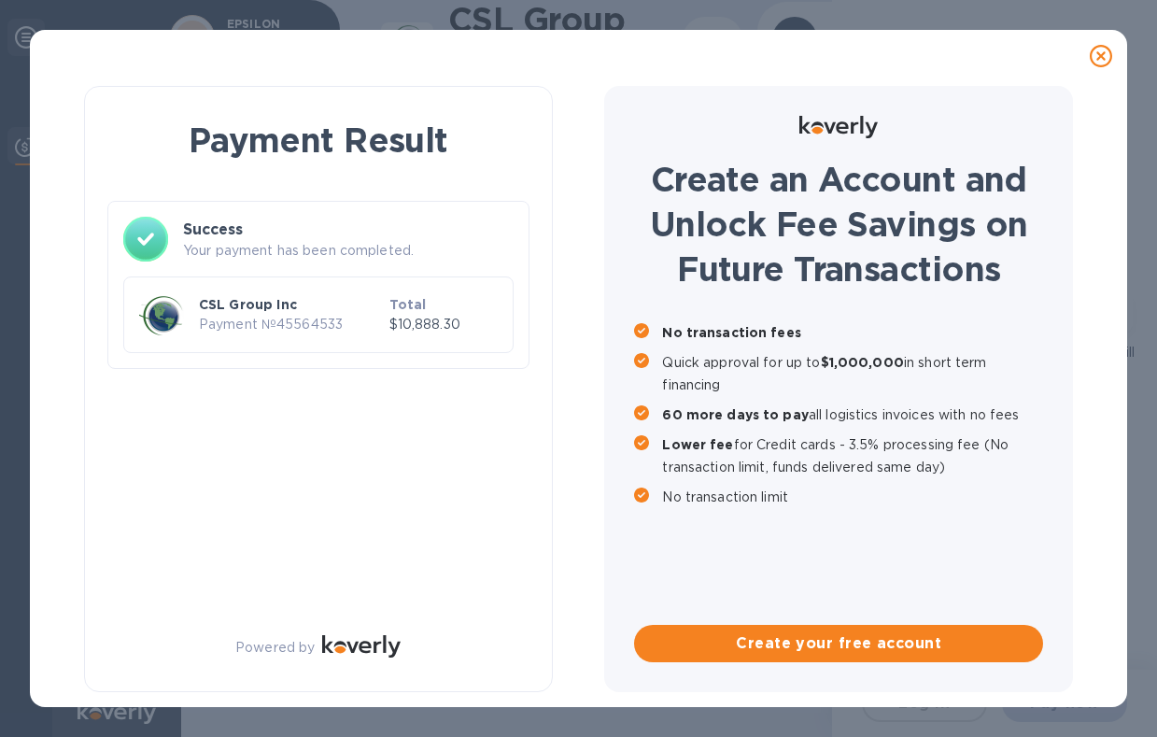
scroll to position [0, 0]
